Goal: Information Seeking & Learning: Learn about a topic

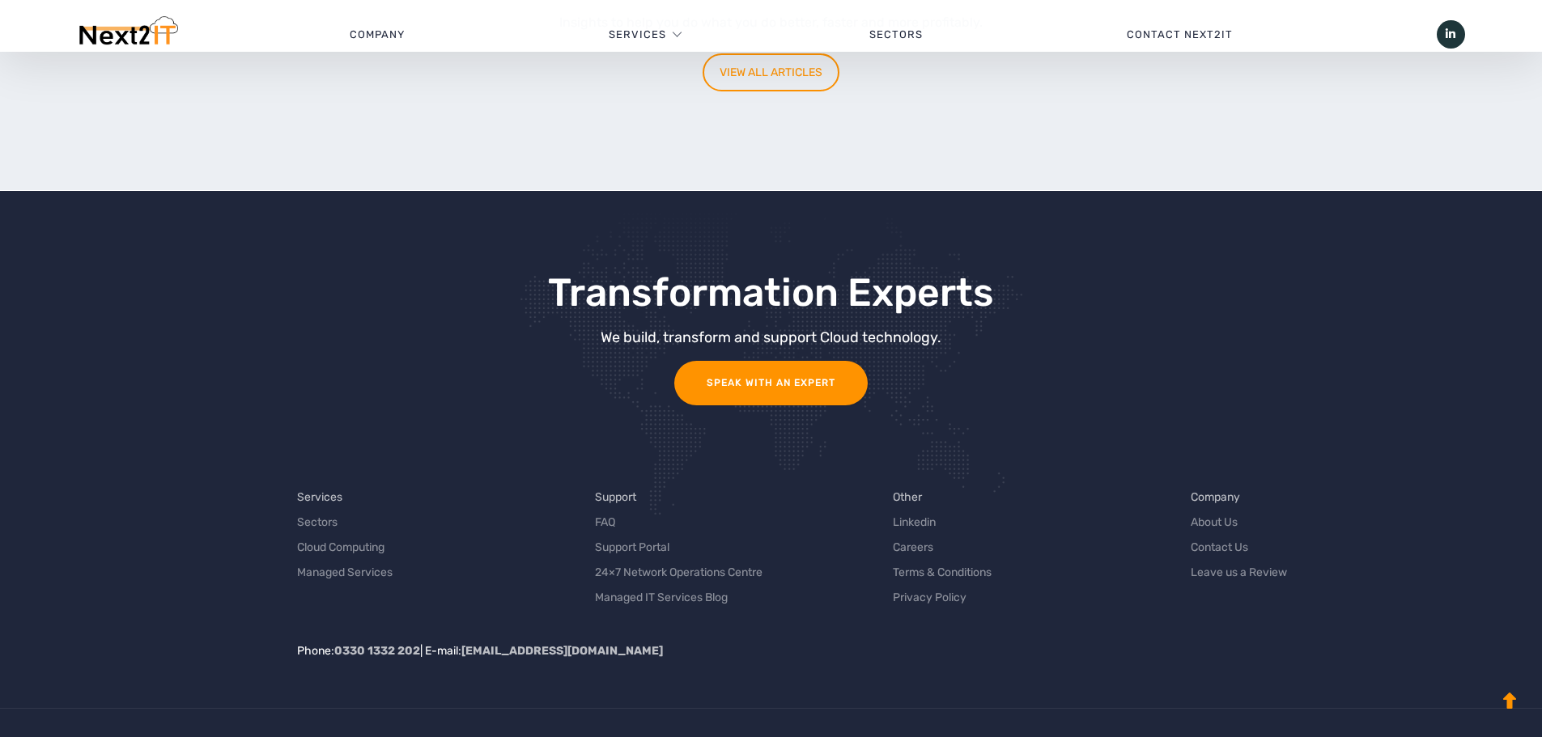
scroll to position [5128, 0]
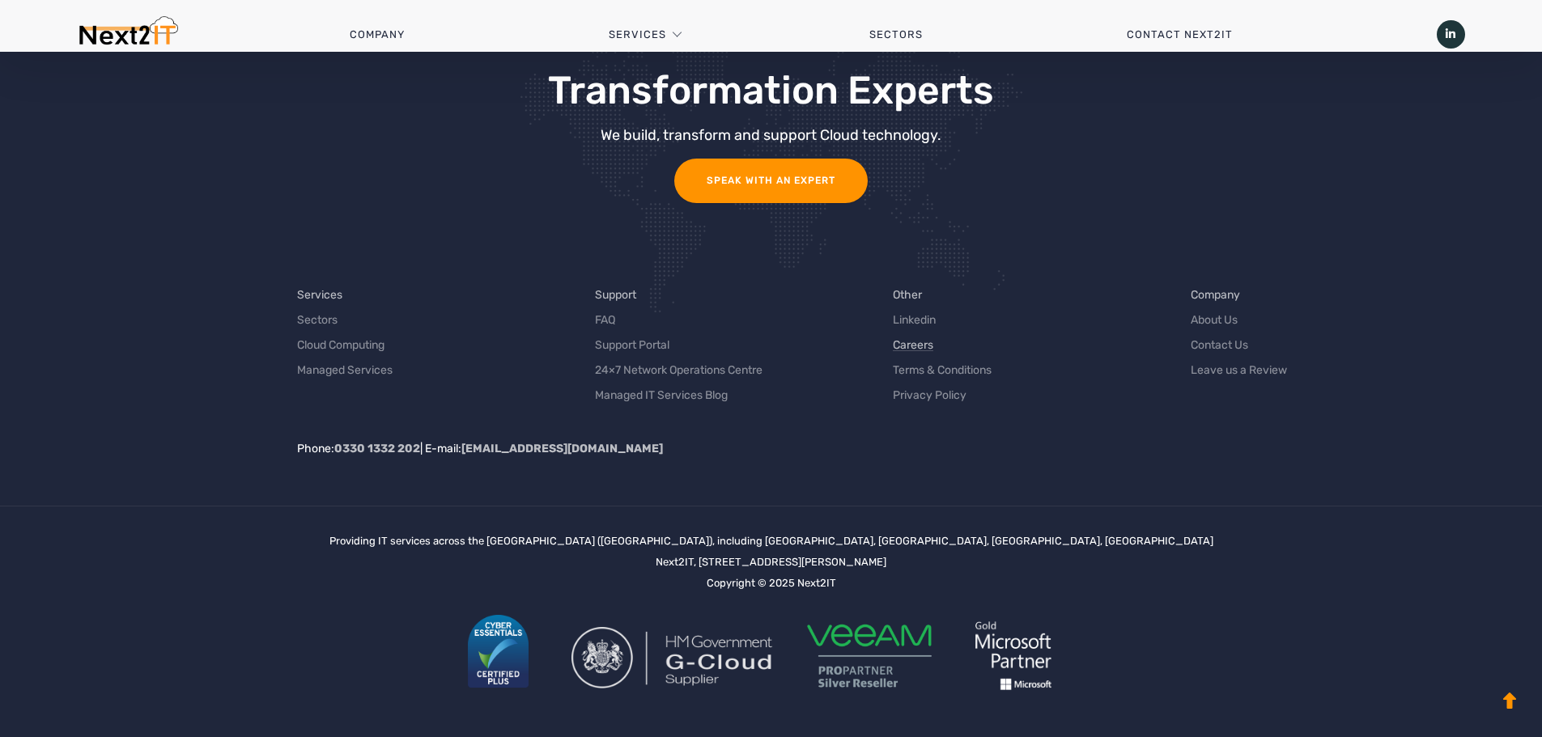
click at [919, 344] on link "Careers" at bounding box center [913, 345] width 40 height 17
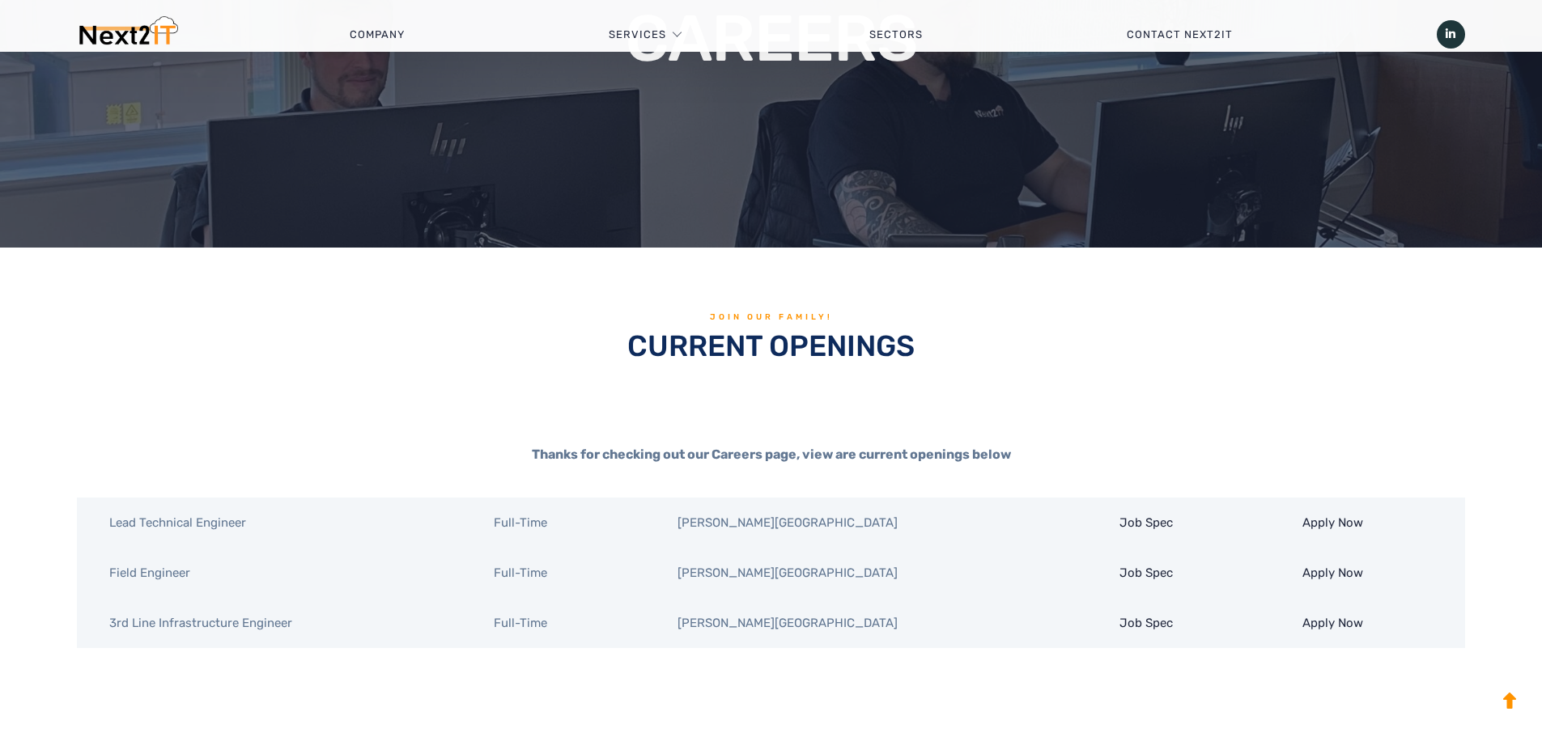
scroll to position [324, 0]
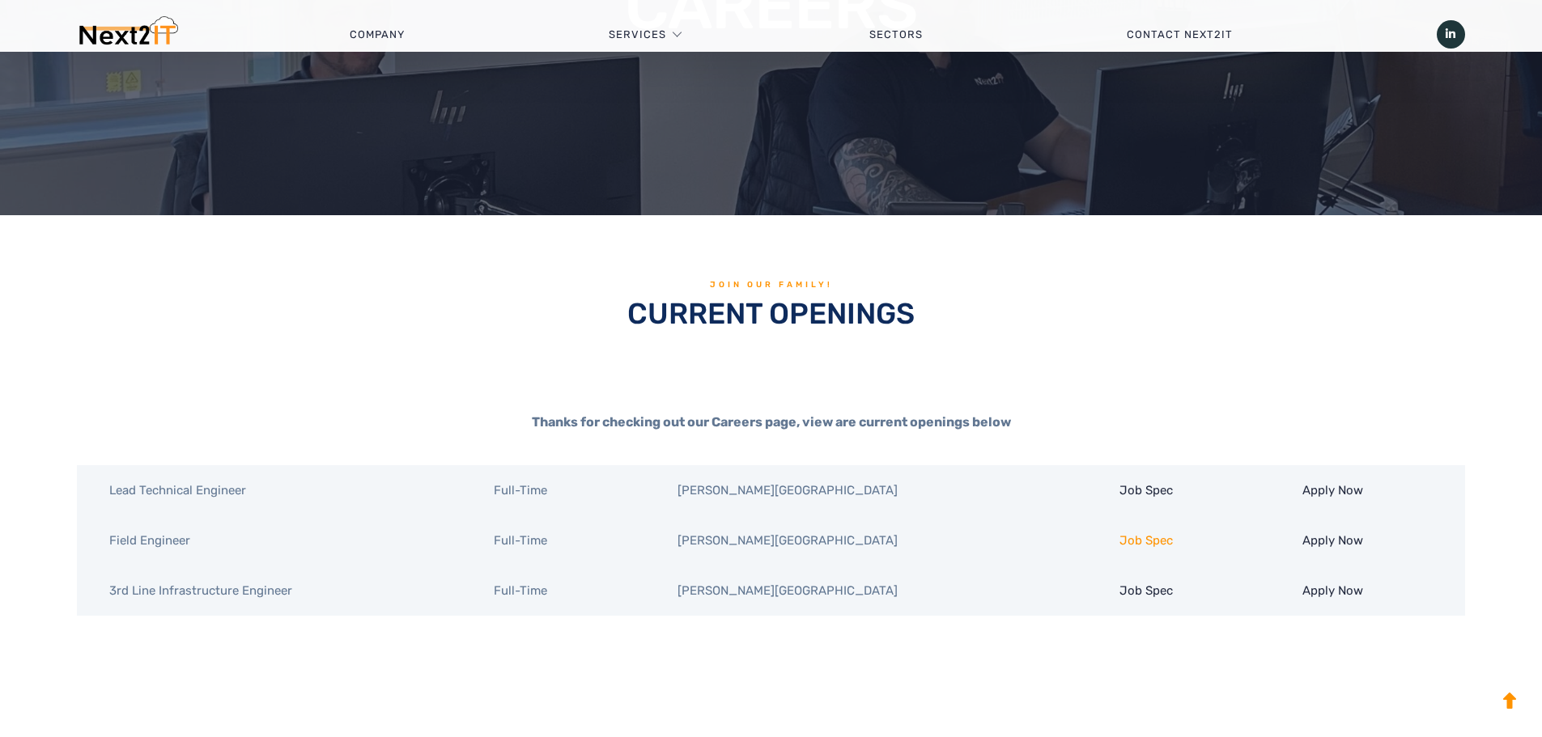
click at [1119, 542] on link "Job Spec" at bounding box center [1145, 540] width 53 height 15
click at [1119, 594] on link "Job Spec" at bounding box center [1145, 591] width 53 height 15
click at [1119, 495] on link "Job Spec" at bounding box center [1145, 490] width 53 height 15
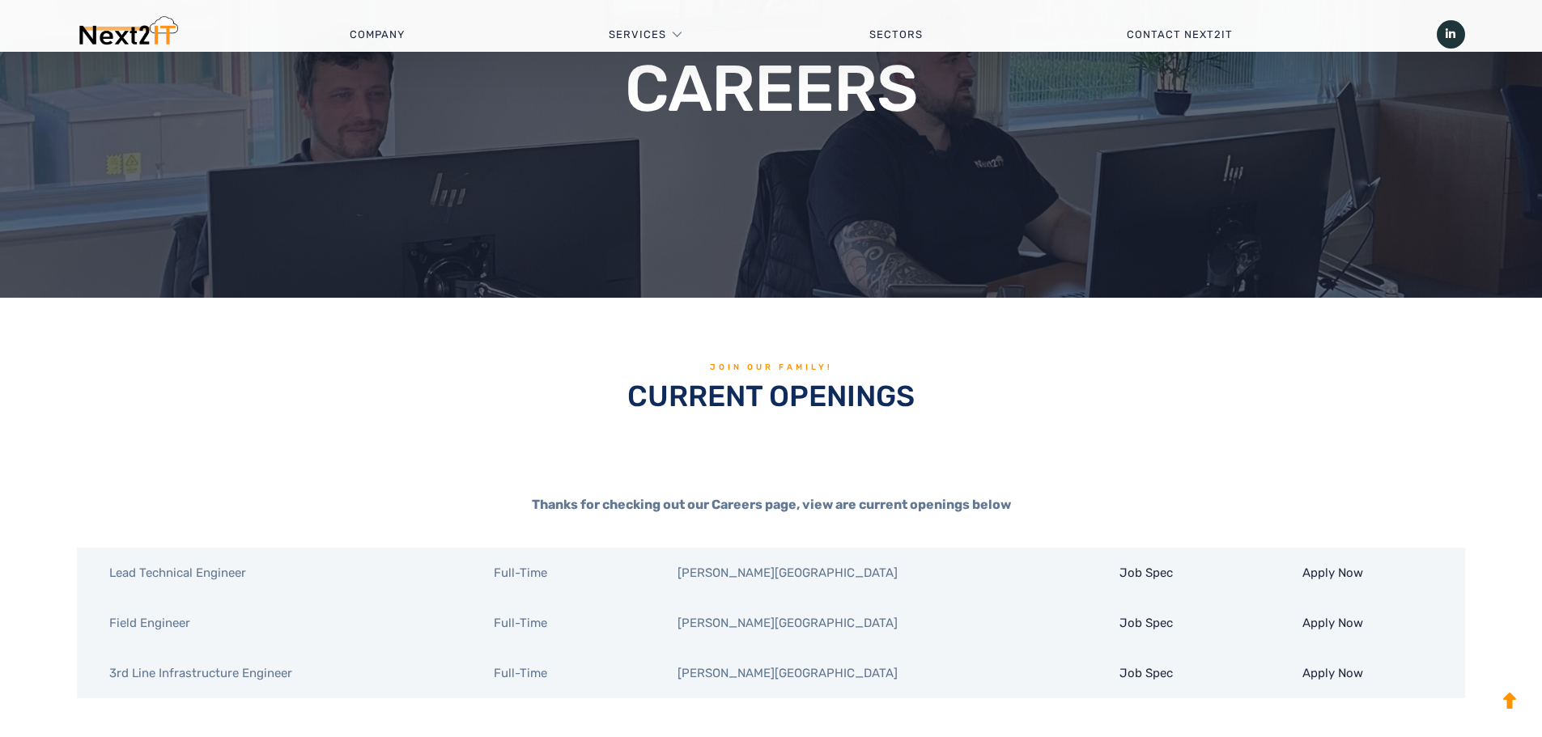
scroll to position [0, 0]
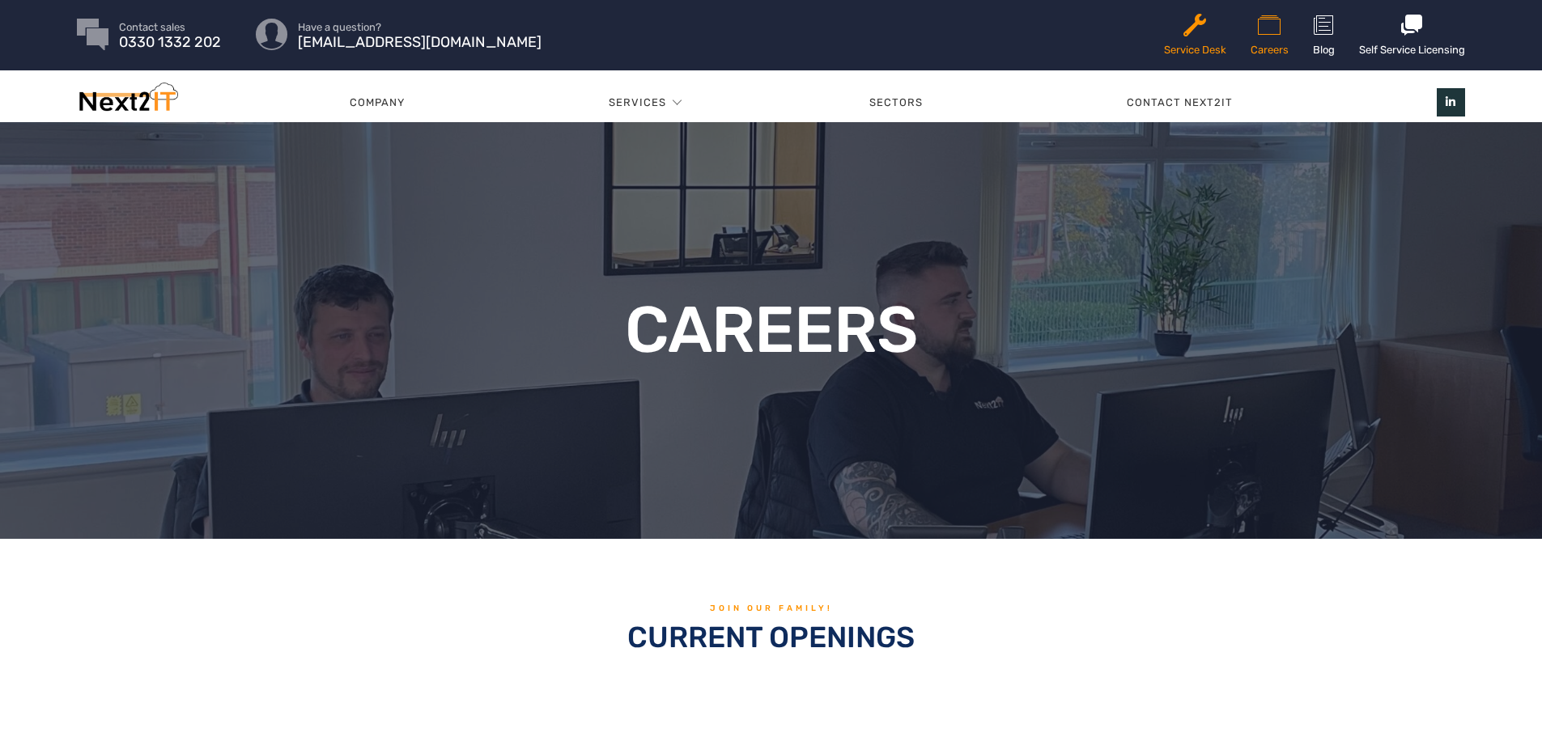
click at [1182, 37] on icon at bounding box center [1195, 25] width 62 height 26
